Goal: Task Accomplishment & Management: Manage account settings

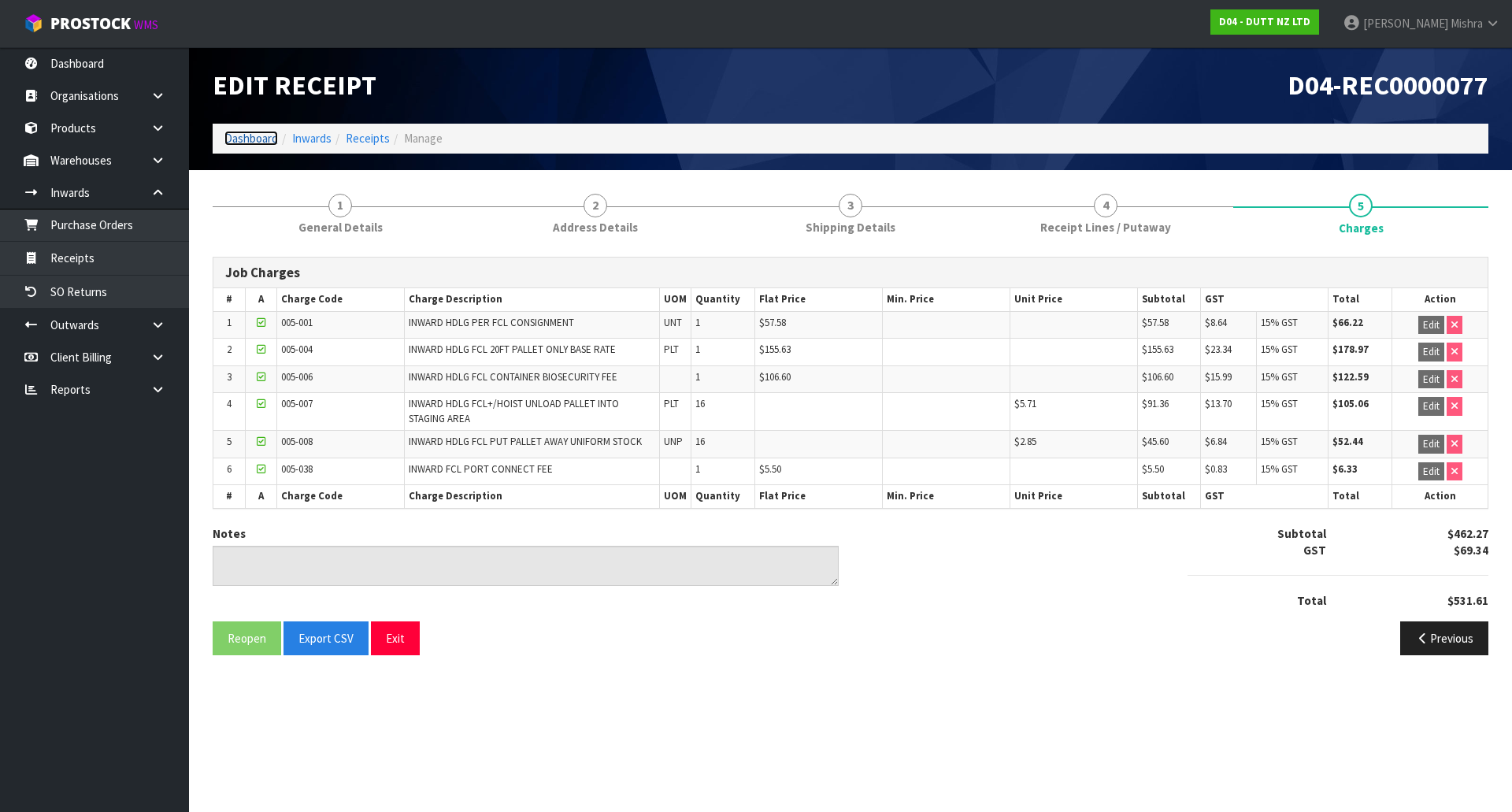
click at [247, 142] on link "Dashboard" at bounding box center [251, 138] width 54 height 15
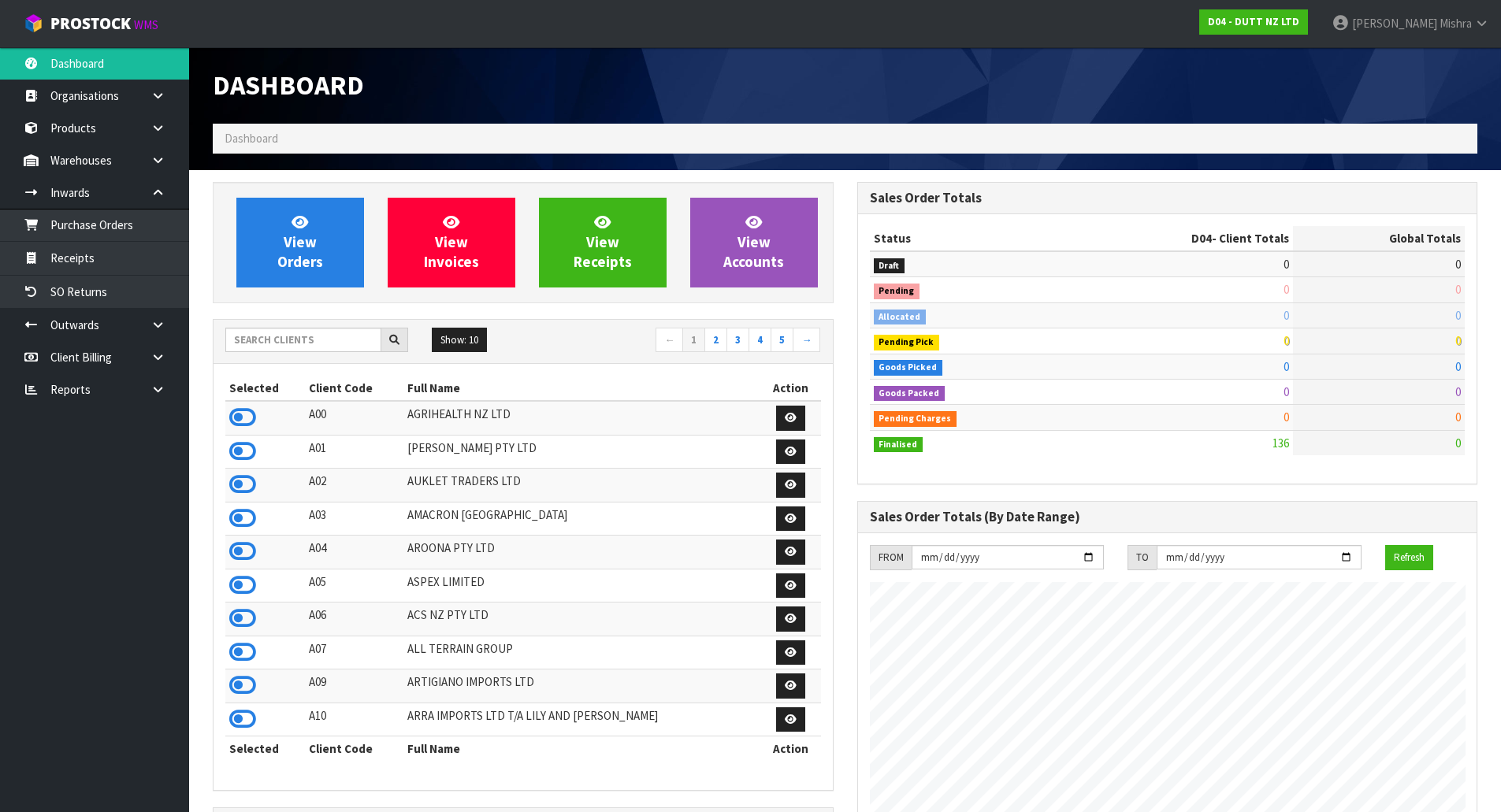
scroll to position [1260, 644]
click at [347, 333] on input "text" at bounding box center [303, 340] width 156 height 25
type input "V04"
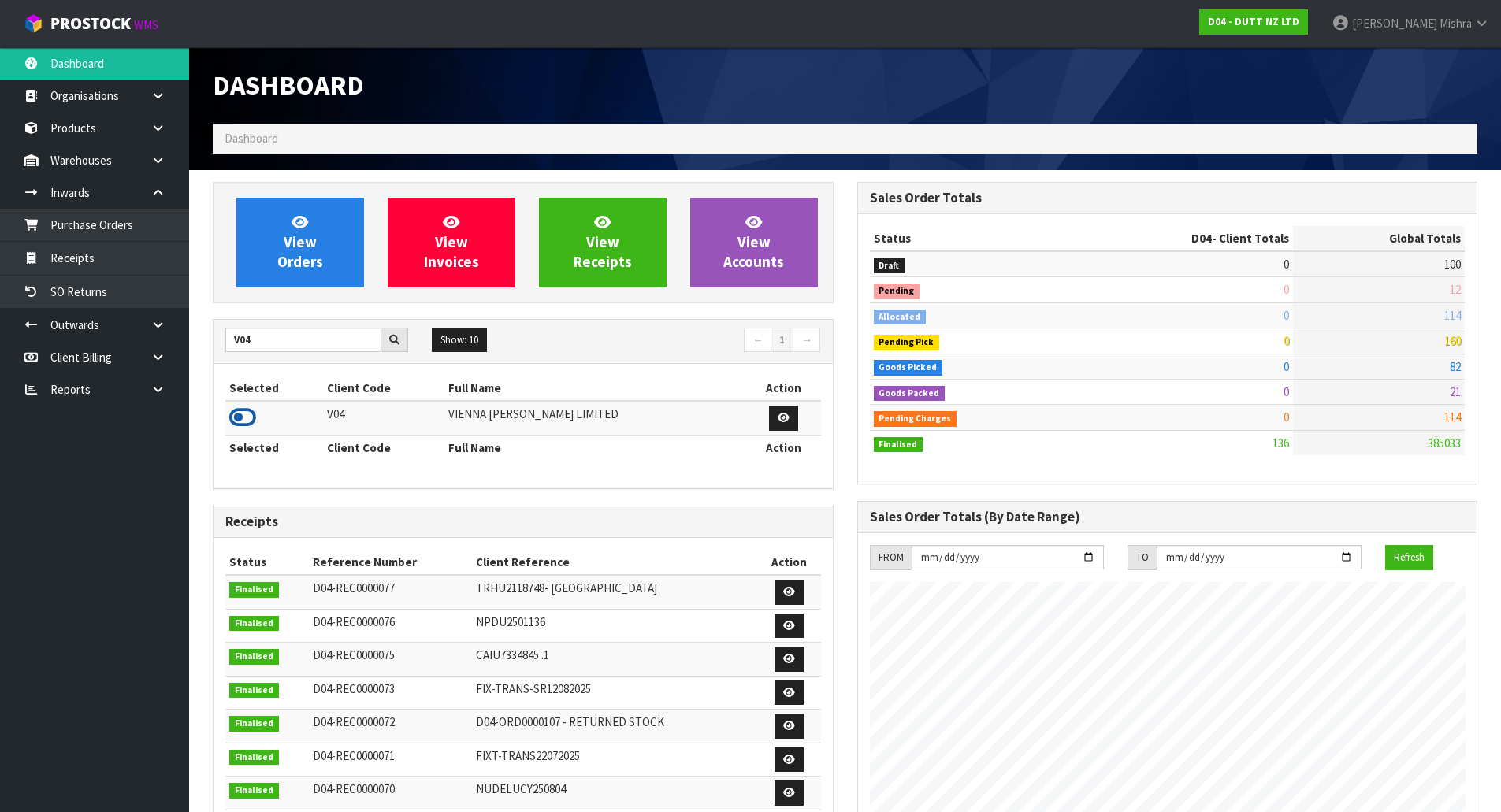
click at [243, 411] on icon at bounding box center [242, 417] width 26 height 24
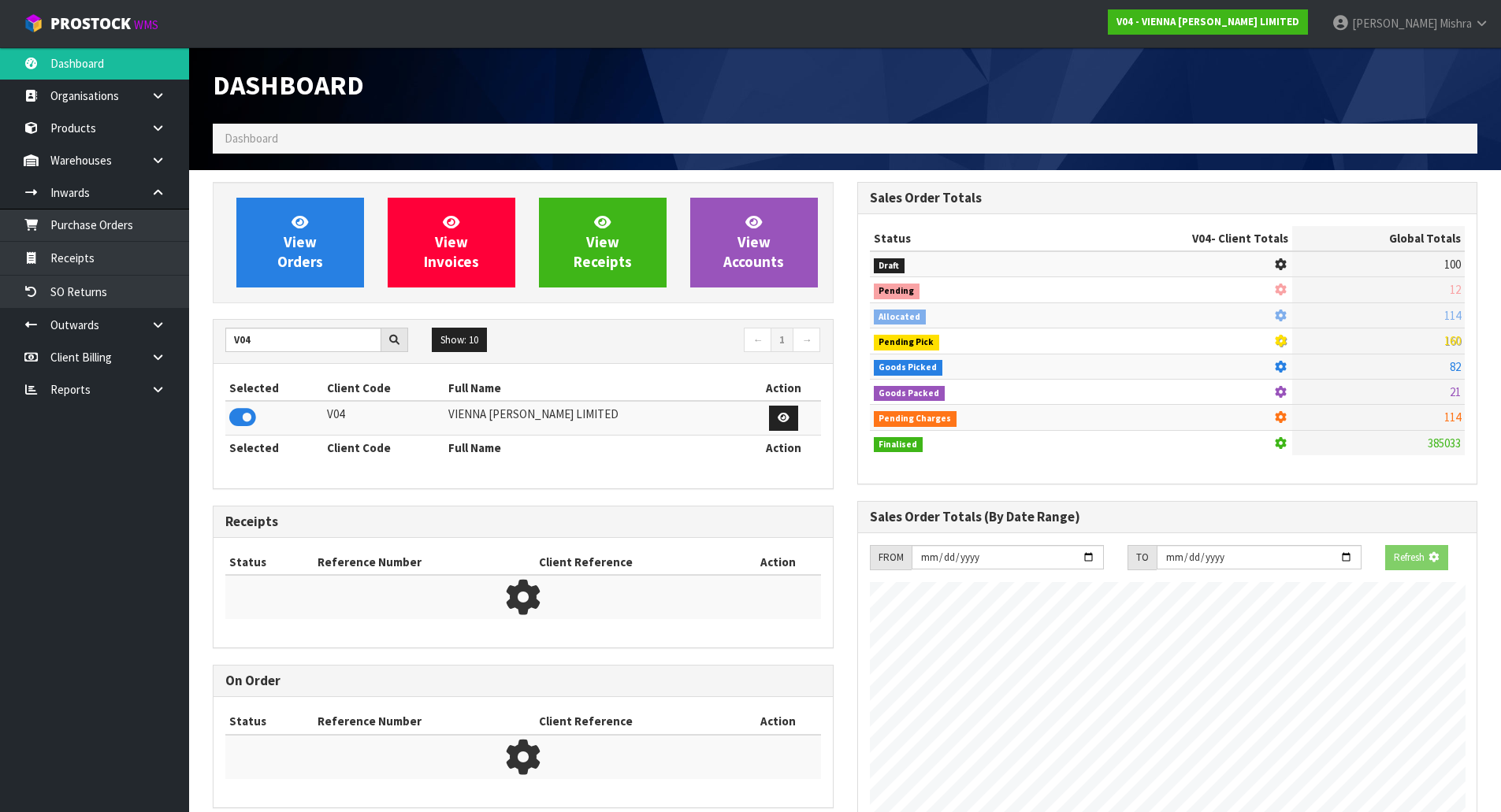
scroll to position [983, 644]
click at [306, 215] on icon at bounding box center [300, 222] width 16 height 15
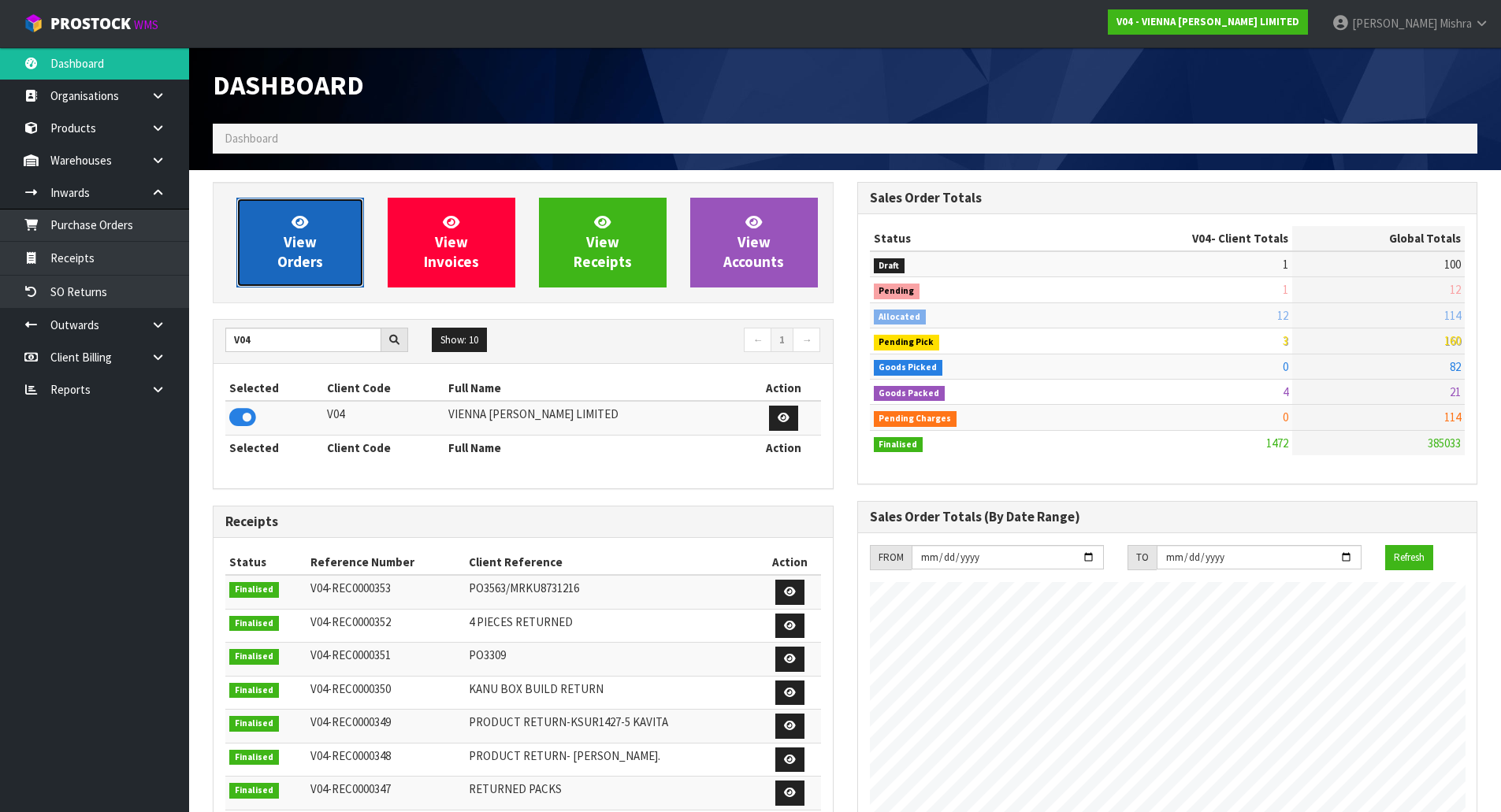
scroll to position [1194, 644]
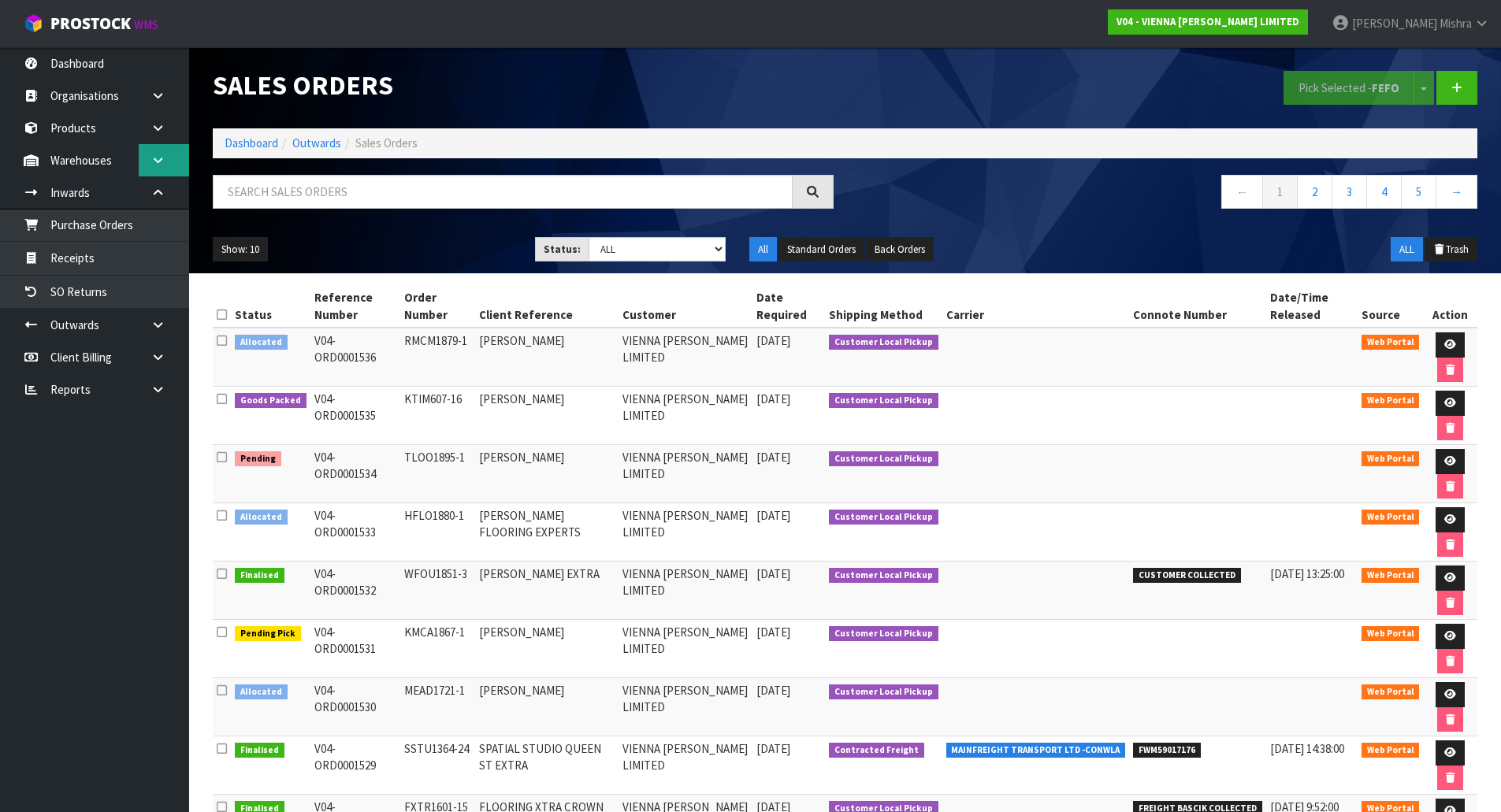
click at [148, 159] on link at bounding box center [164, 160] width 50 height 32
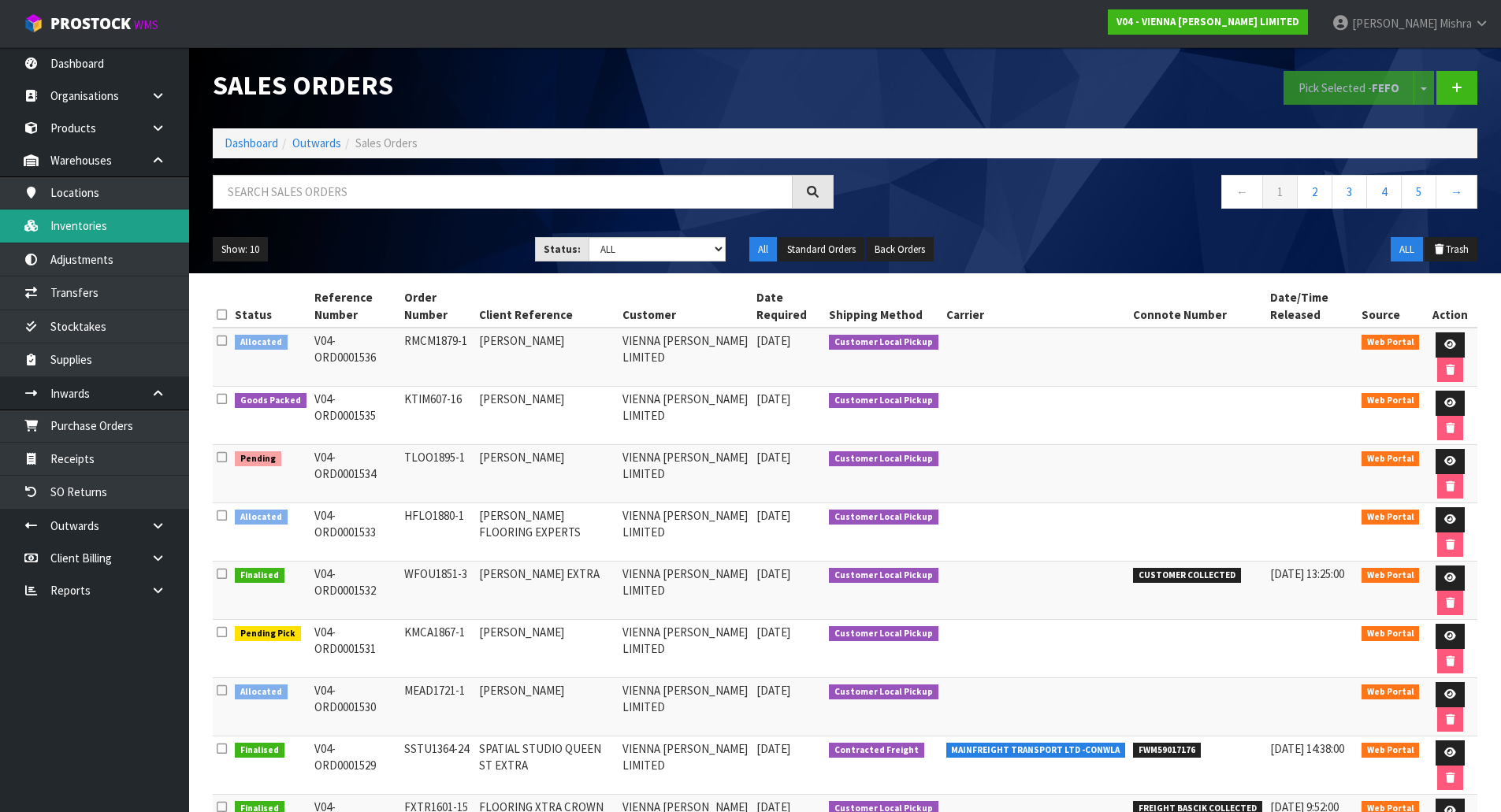
click at [96, 220] on link "Inventories" at bounding box center [94, 225] width 189 height 32
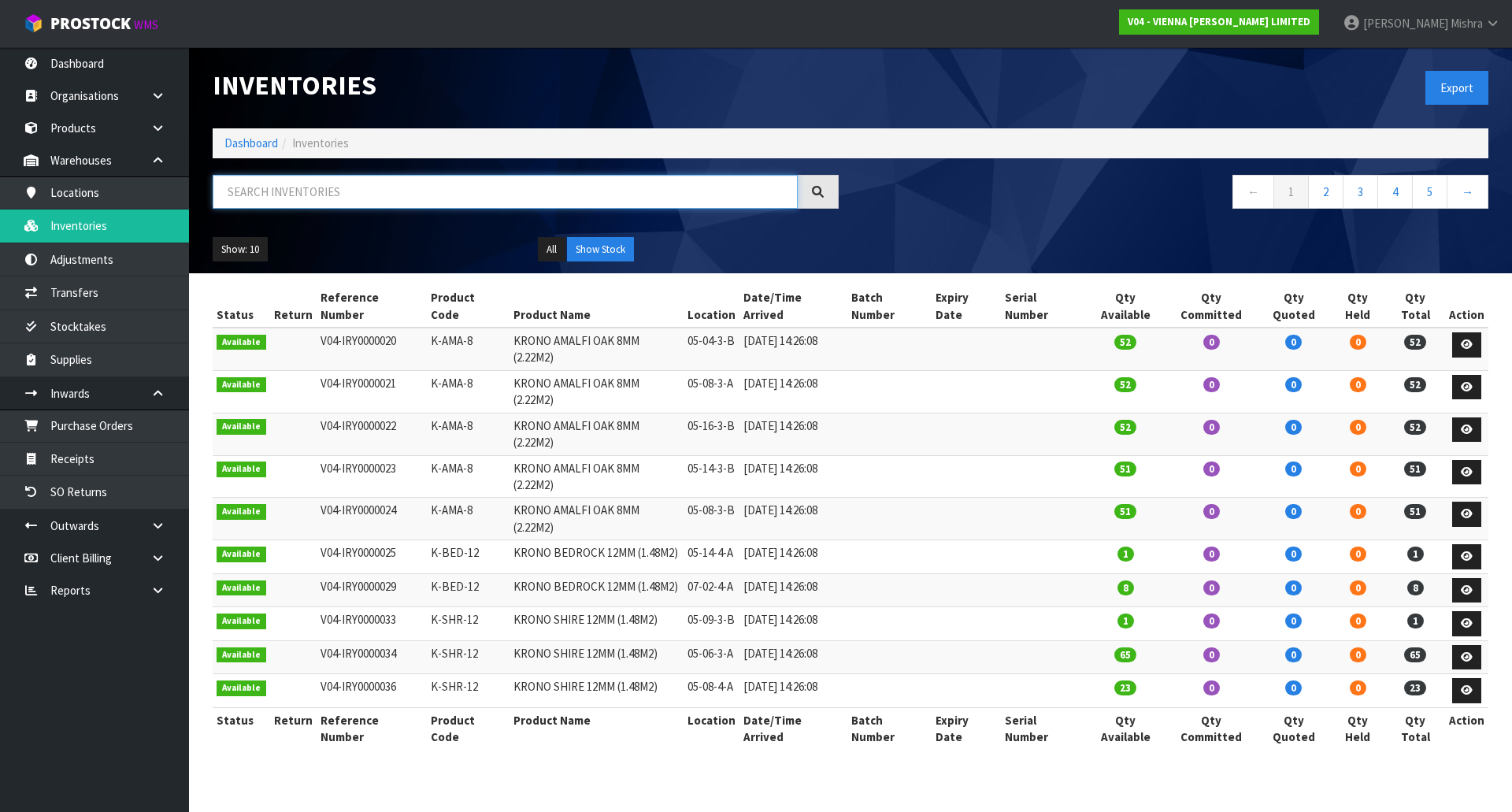
click at [352, 203] on input "text" at bounding box center [505, 192] width 585 height 34
paste input "AE-LP-2400"
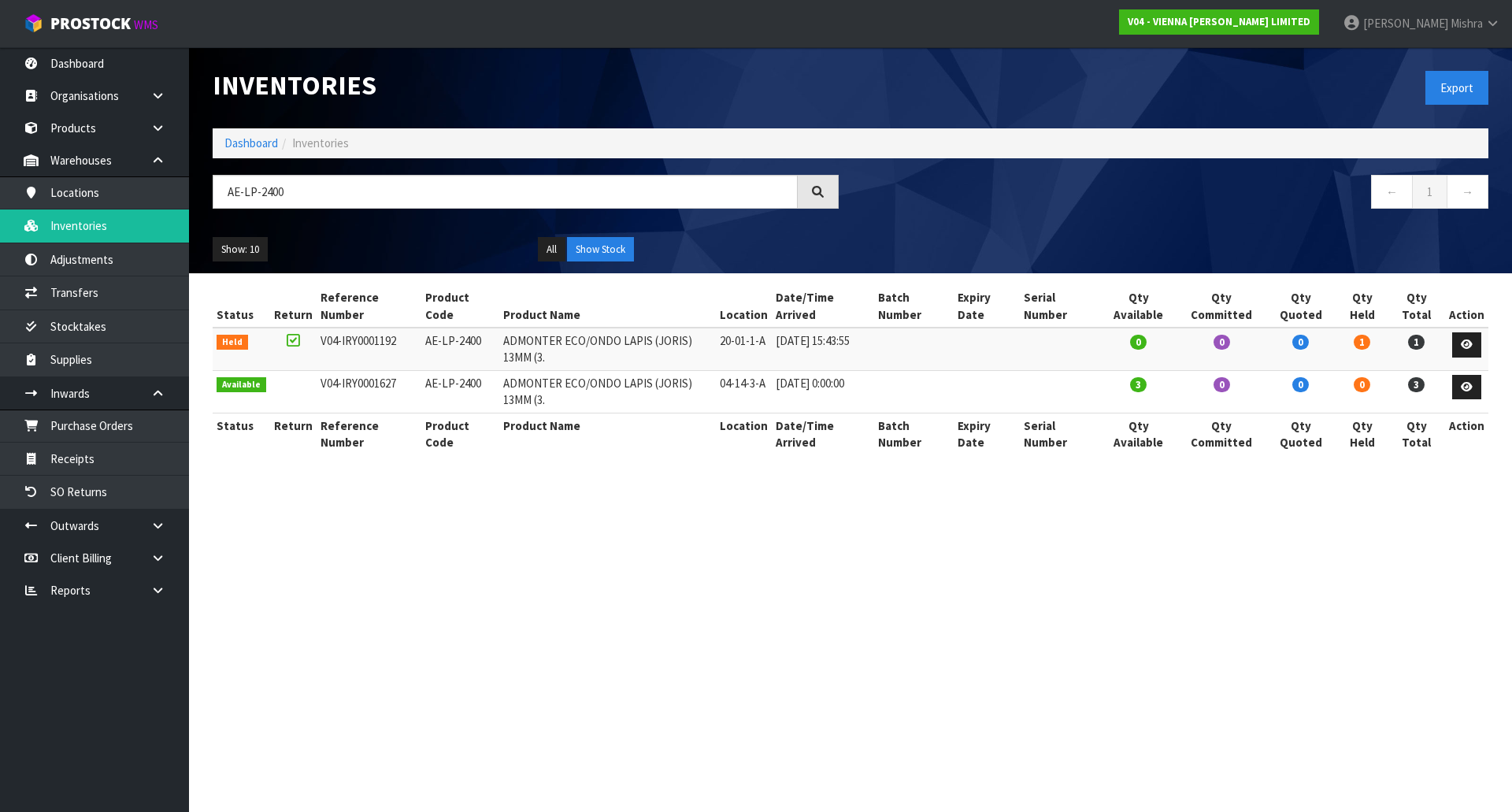
click at [586, 363] on td "ADMONTER ECO/ONDO LAPIS (JORIS) 13MM (3." at bounding box center [607, 349] width 215 height 43
drag, startPoint x: 565, startPoint y: 357, endPoint x: 473, endPoint y: 348, distance: 92.4
click at [473, 348] on tr "Held V04-IRY0001192 AE-LP-2400 ADMONTER ECO/ONDO LAPIS (JORIS) 13MM (3. 20-01-1…" at bounding box center [850, 349] width 1276 height 43
copy tr "ADMONTER ECO/ONDO LAPIS (JORIS) 13MM (3."
drag, startPoint x: 295, startPoint y: 193, endPoint x: 205, endPoint y: 189, distance: 90.1
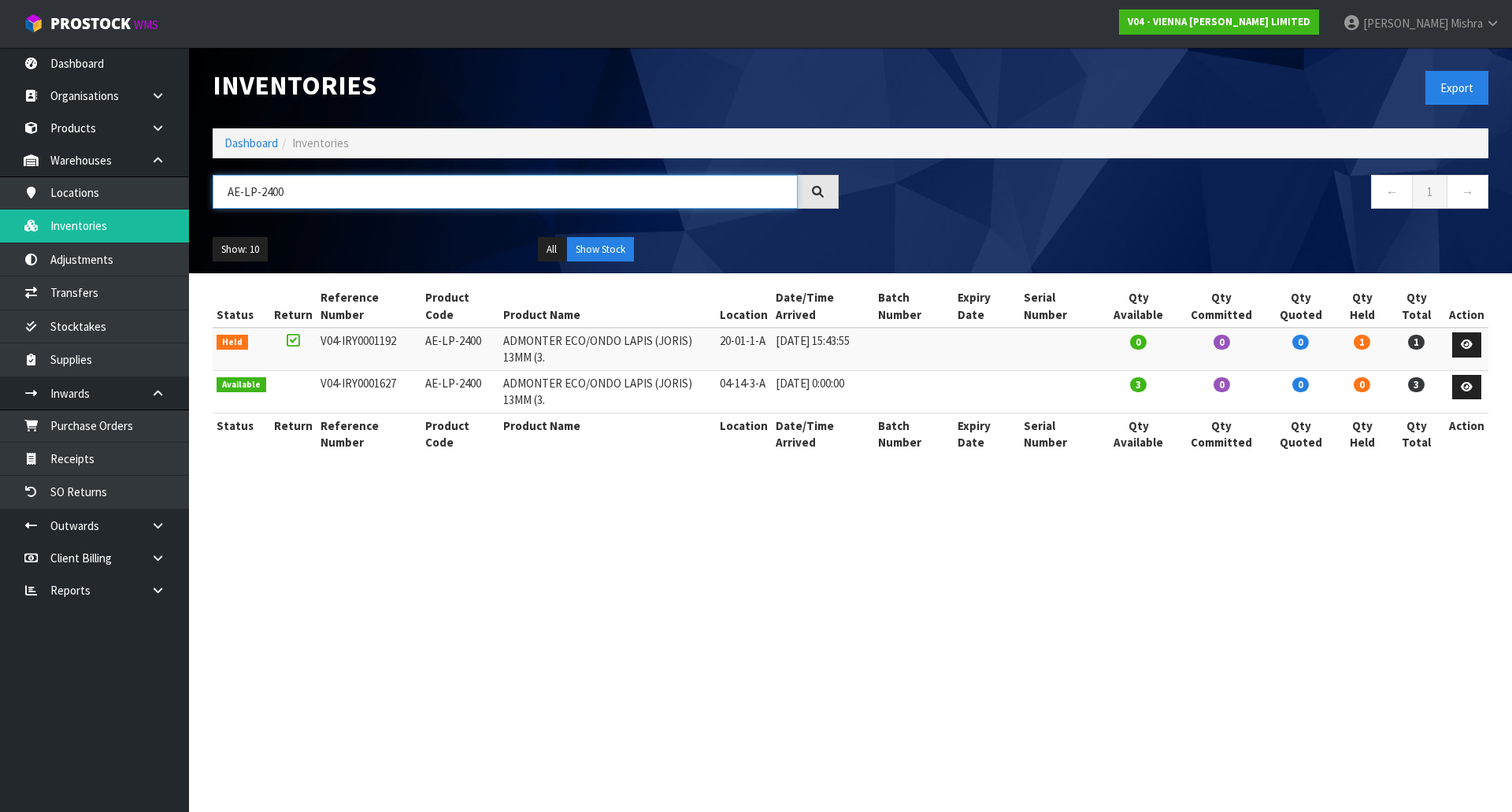
click at [205, 189] on div "AE-LP-2400" at bounding box center [526, 198] width 650 height 46
paste input "-LPR"
type input "A-LPR-2400"
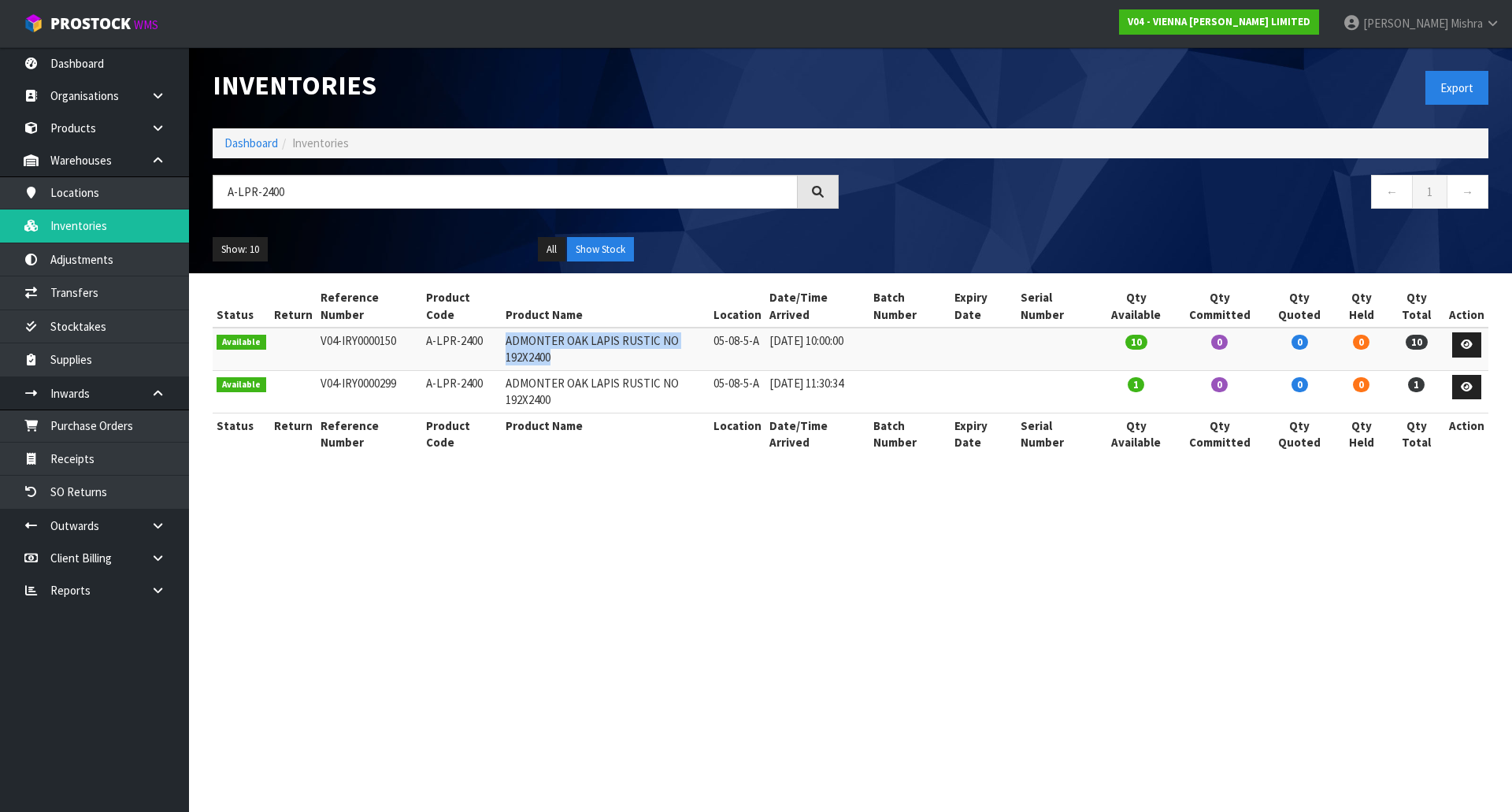
drag, startPoint x: 551, startPoint y: 355, endPoint x: 498, endPoint y: 329, distance: 59.0
click at [501, 329] on td "ADMONTER OAK LAPIS RUSTIC NO 192X2400" at bounding box center [605, 349] width 209 height 43
copy td "ADMONTER OAK LAPIS RUSTIC NO 192X2400"
click at [262, 138] on link "Dashboard" at bounding box center [251, 142] width 54 height 15
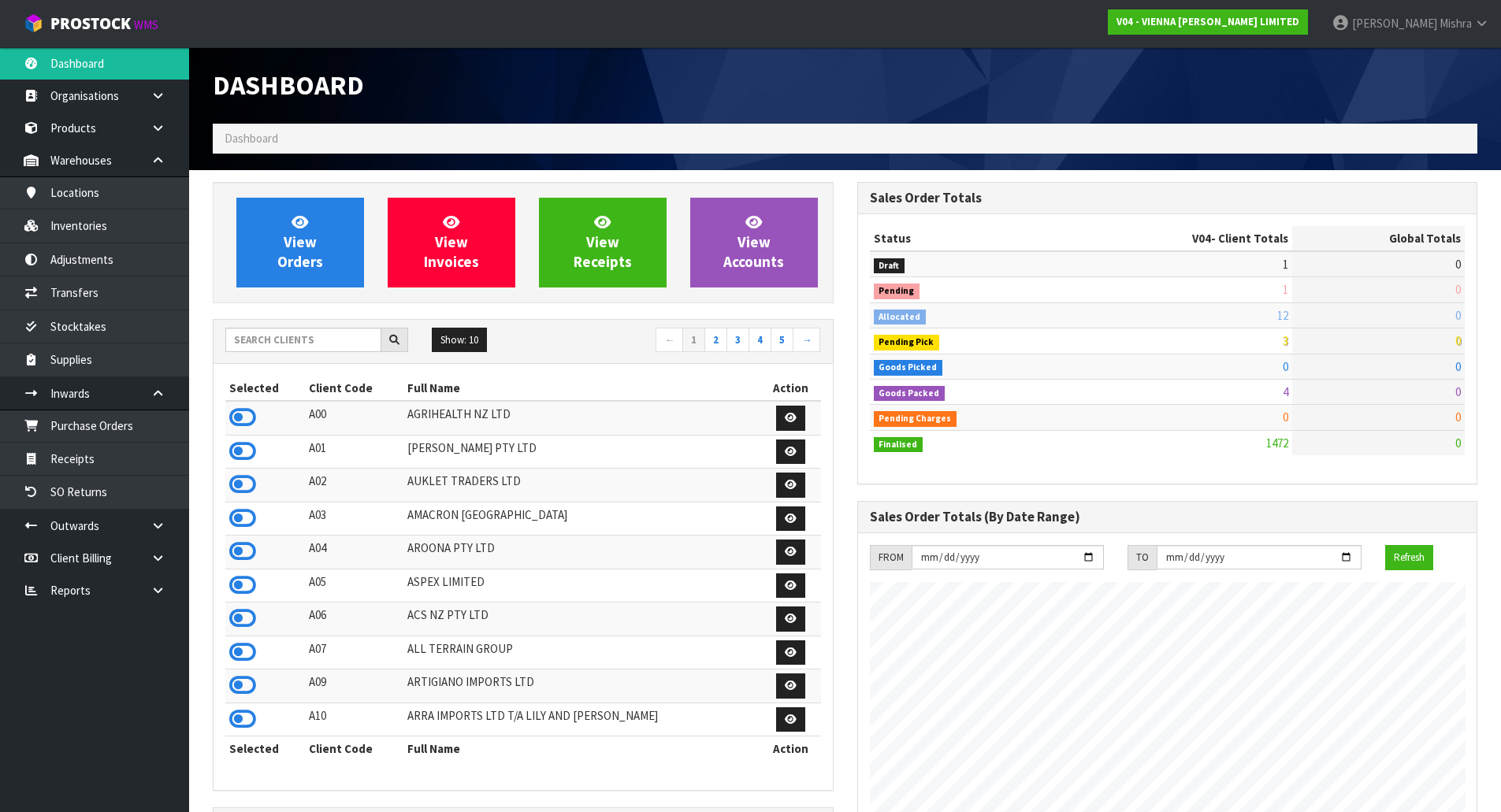
scroll to position [1194, 644]
click at [322, 353] on div at bounding box center [317, 341] width 183 height 26
click at [359, 334] on input "text" at bounding box center [303, 340] width 156 height 25
type input "E04"
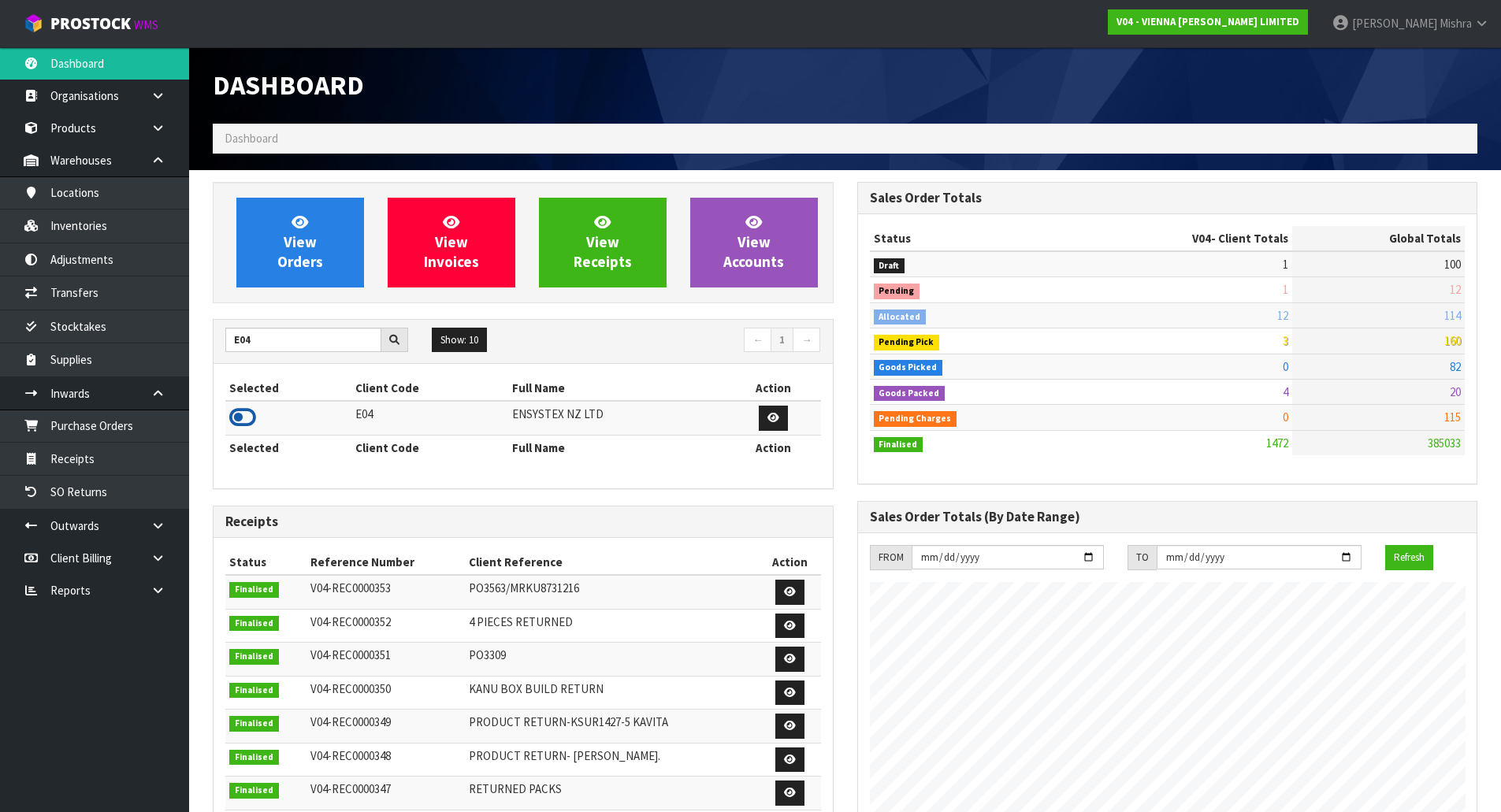
click at [244, 417] on icon at bounding box center [242, 417] width 26 height 24
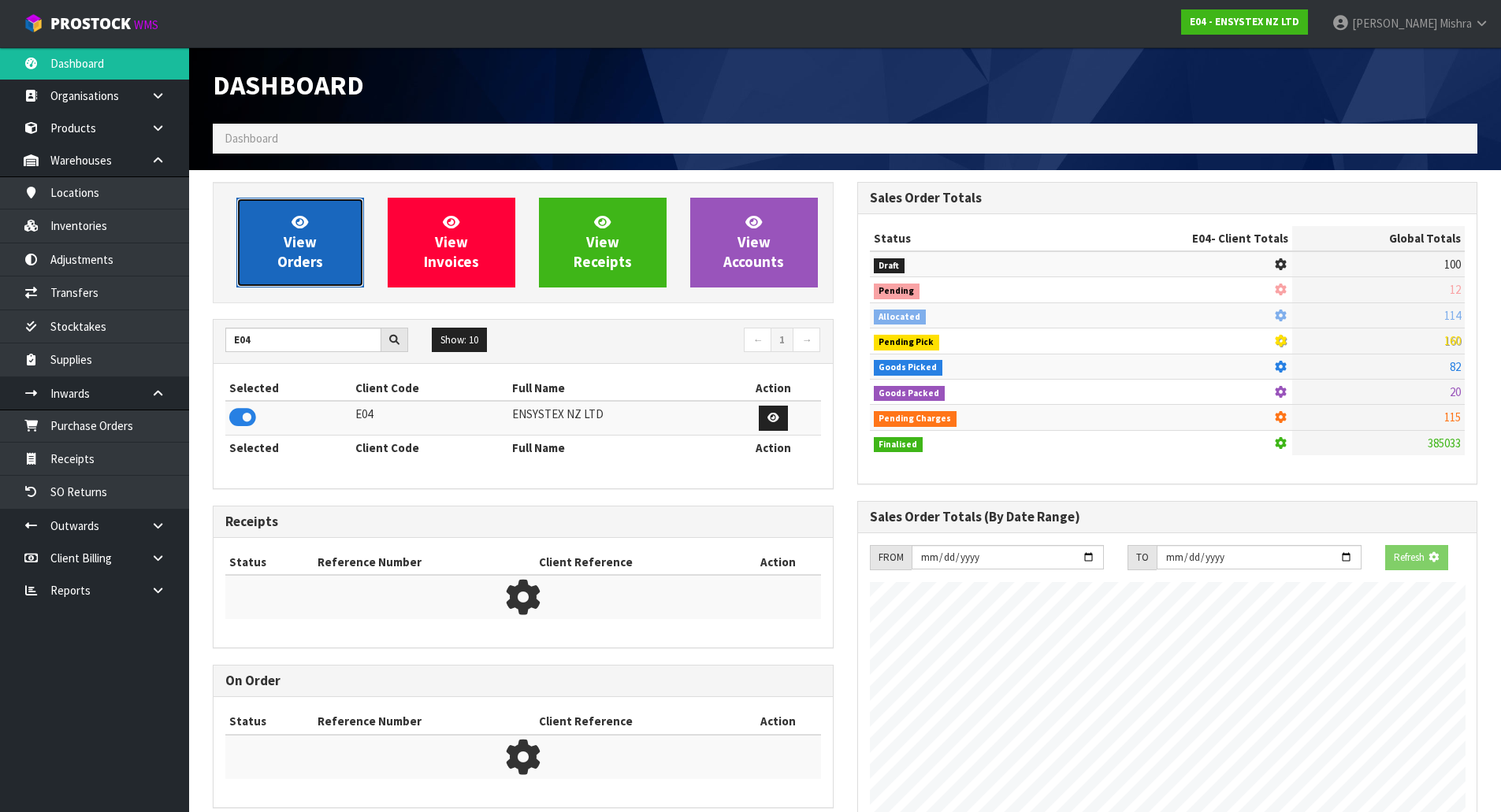
click at [297, 238] on span "View Orders" at bounding box center [301, 242] width 46 height 59
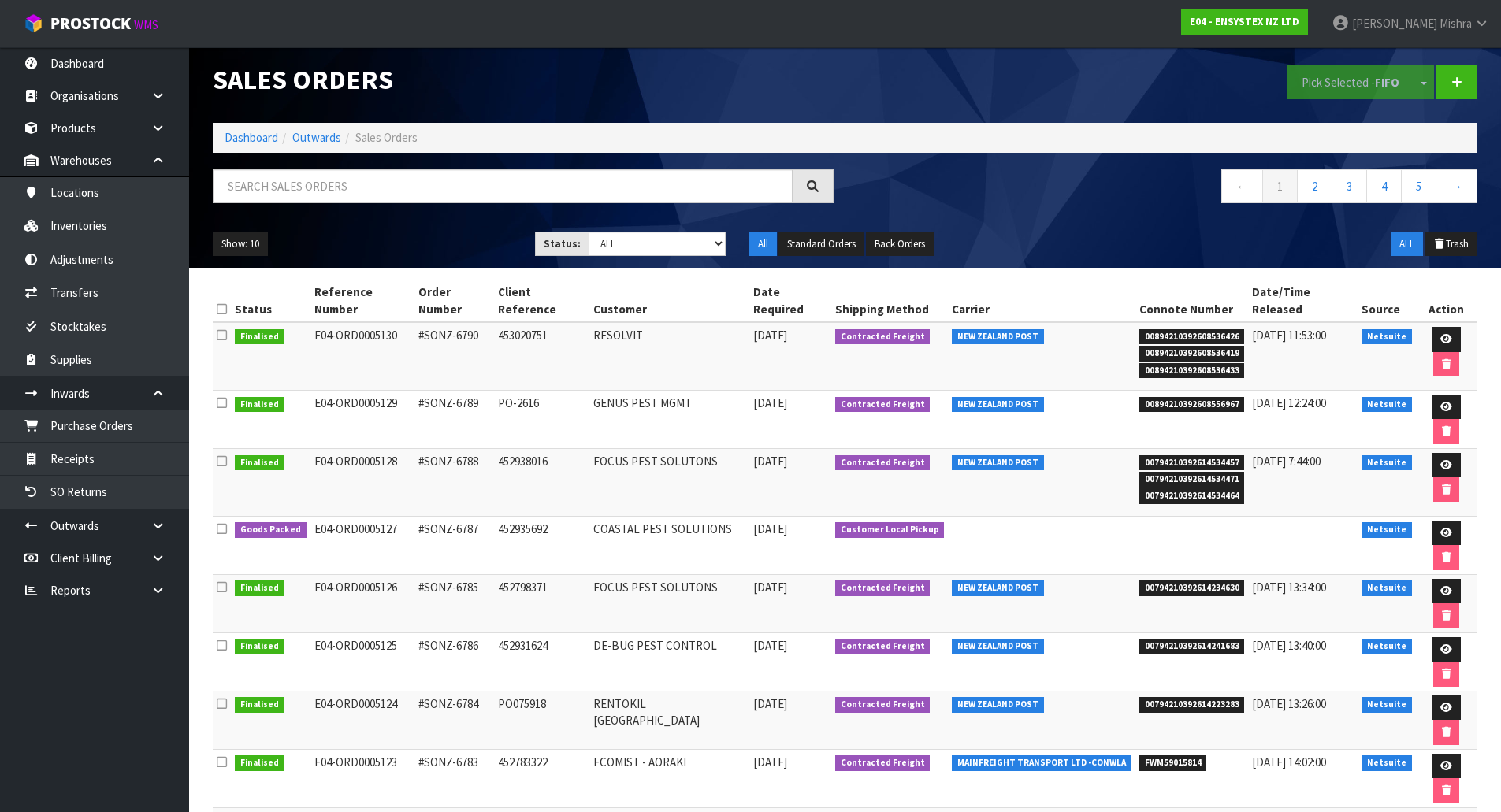
scroll to position [8, 0]
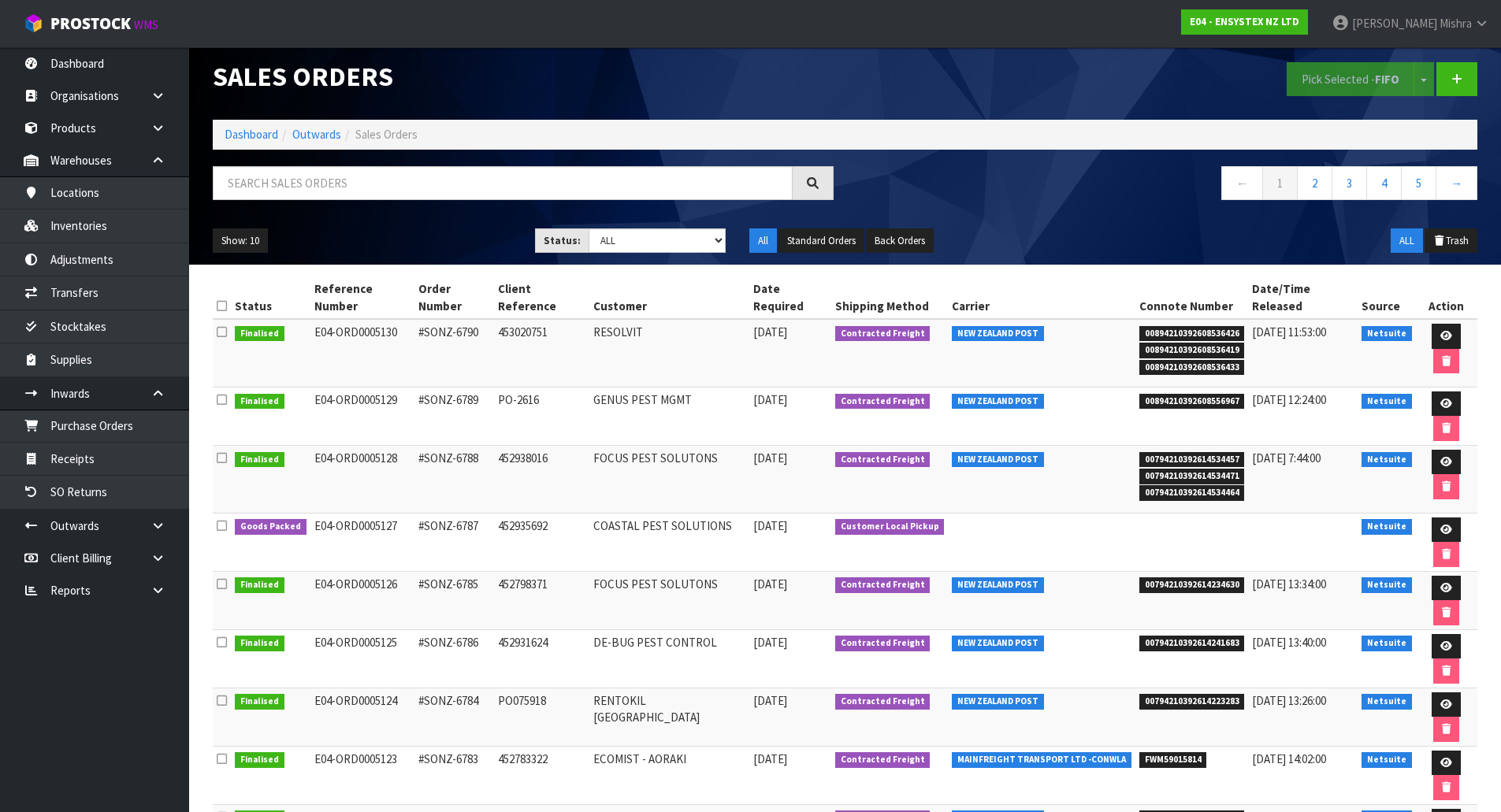
click at [620, 629] on td "DE-BUG PEST CONTROL" at bounding box center [669, 659] width 160 height 58
click at [661, 242] on select "Draft Pending Allocated Pending Pick Goods Picked Goods Packed Pending Charges …" at bounding box center [657, 240] width 137 height 25
click at [248, 249] on button "Show: 10" at bounding box center [240, 241] width 55 height 26
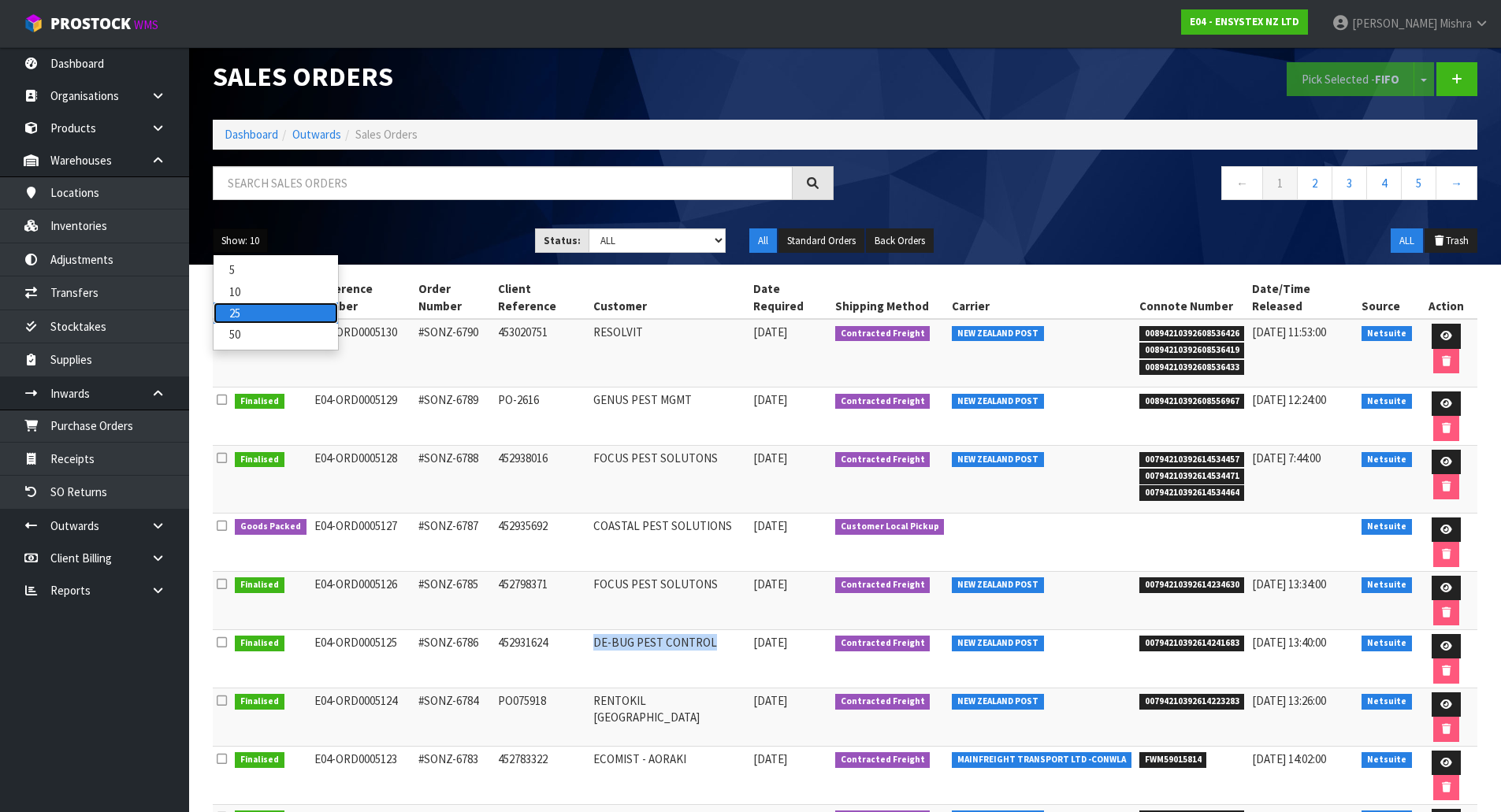
click at [257, 304] on link "25" at bounding box center [276, 312] width 124 height 21
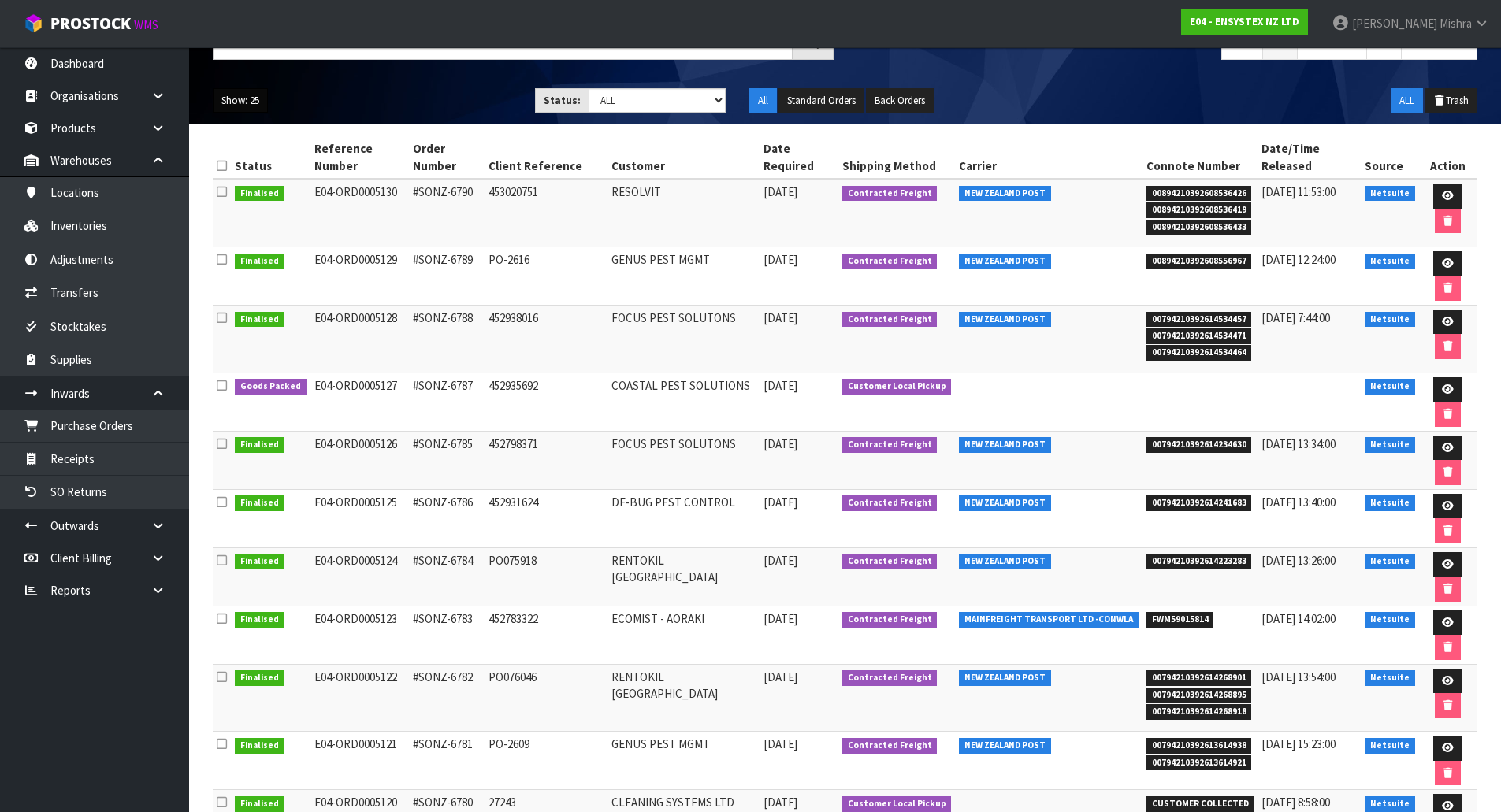
scroll to position [166, 0]
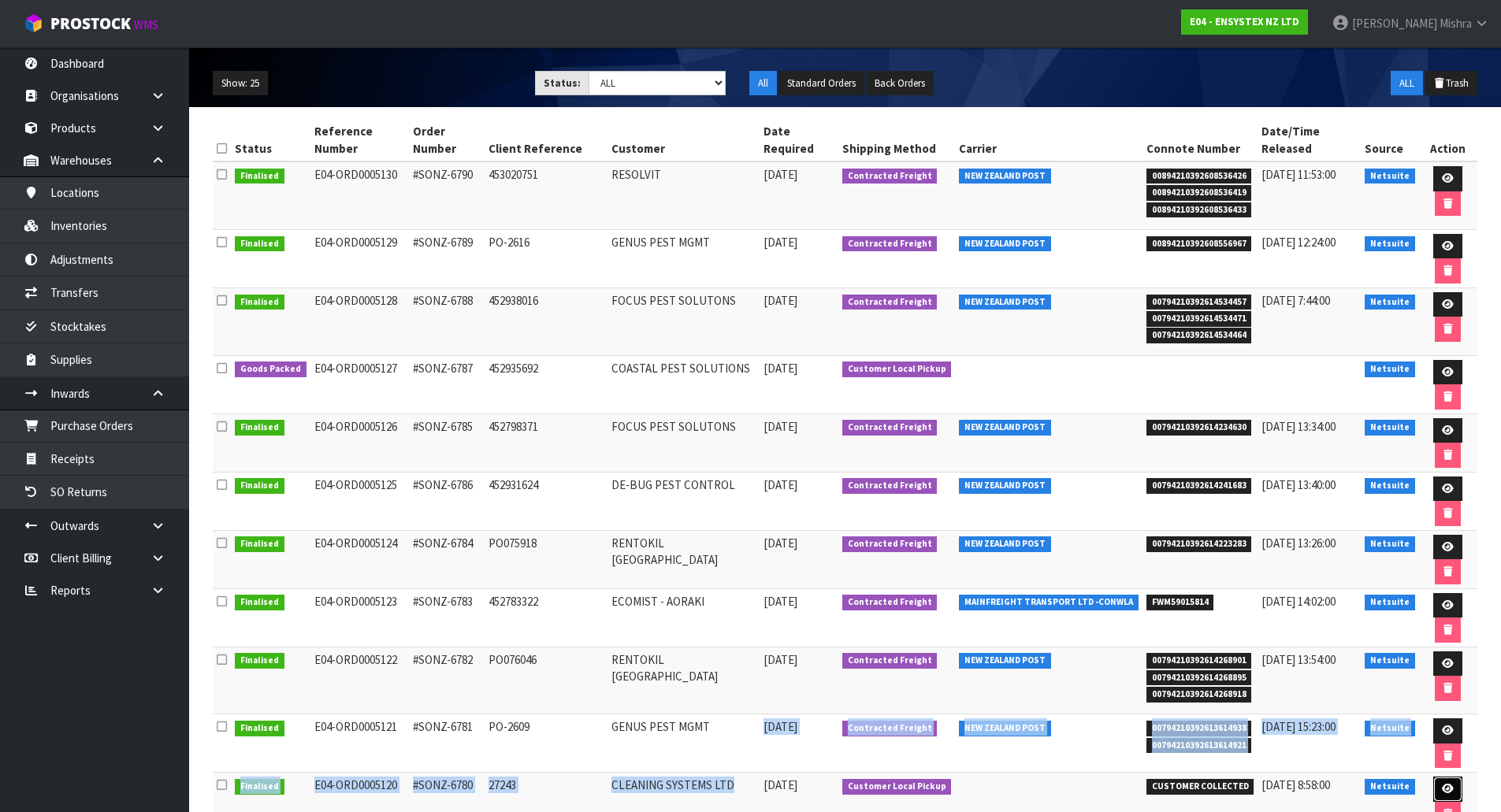
click at [1443, 784] on icon at bounding box center [1448, 788] width 12 height 10
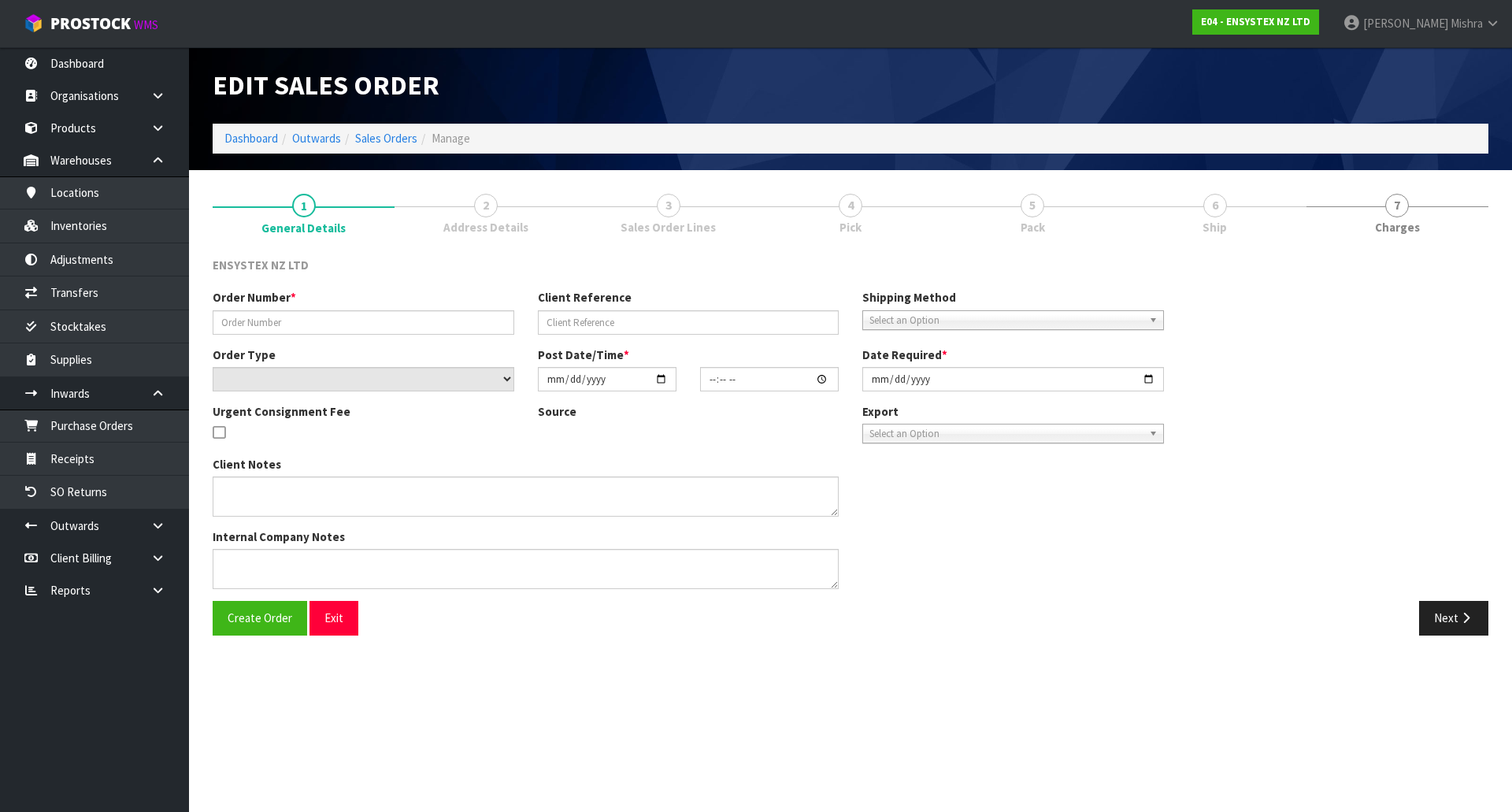
type input "#SONZ-6780"
type input "27243"
select select "number:0"
type input "[DATE]"
type input "10:30:22.000"
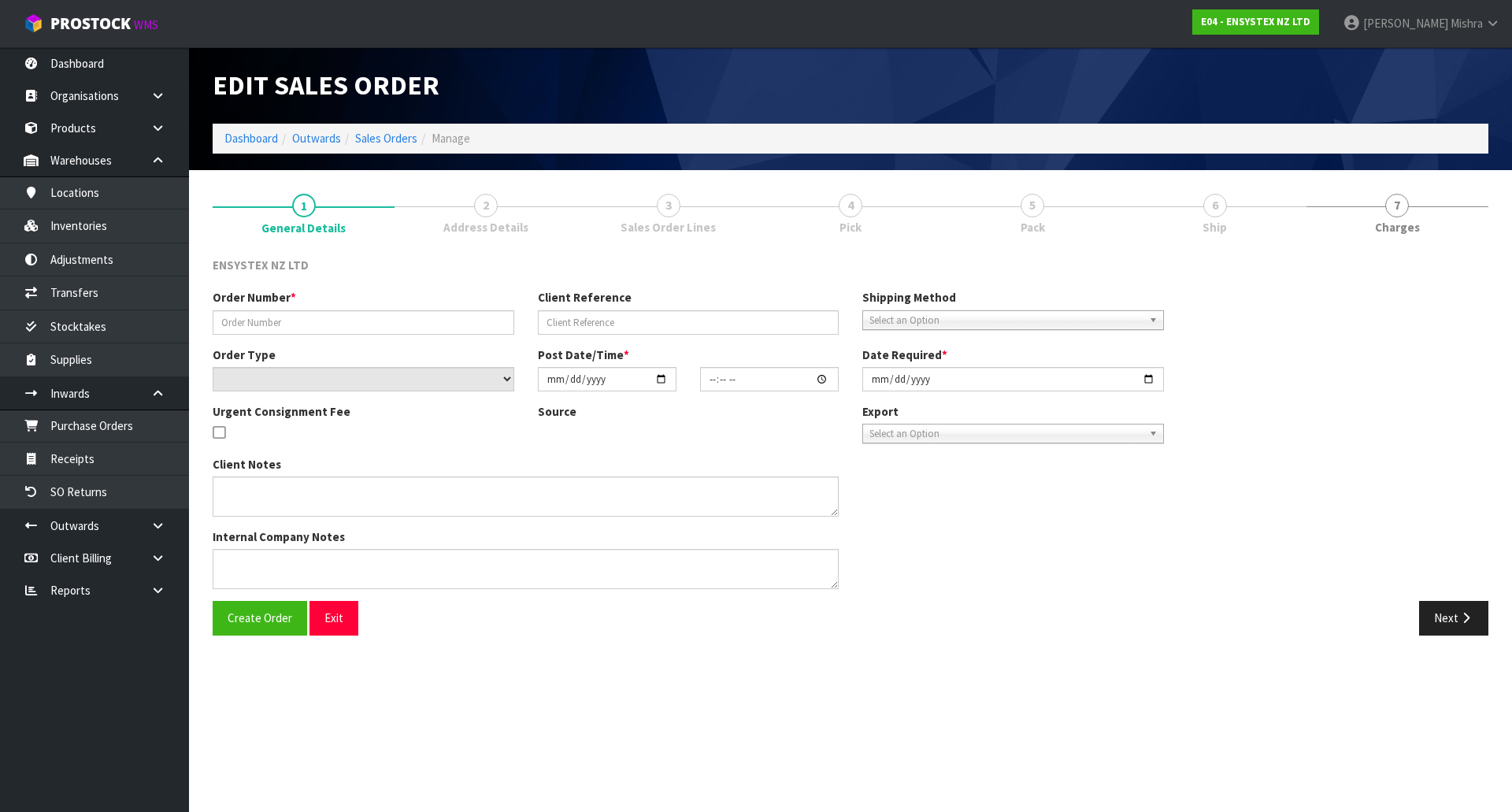
type input "[DATE]"
type textarea "CUSTOMER PICKUP"
